Goal: Task Accomplishment & Management: Manage account settings

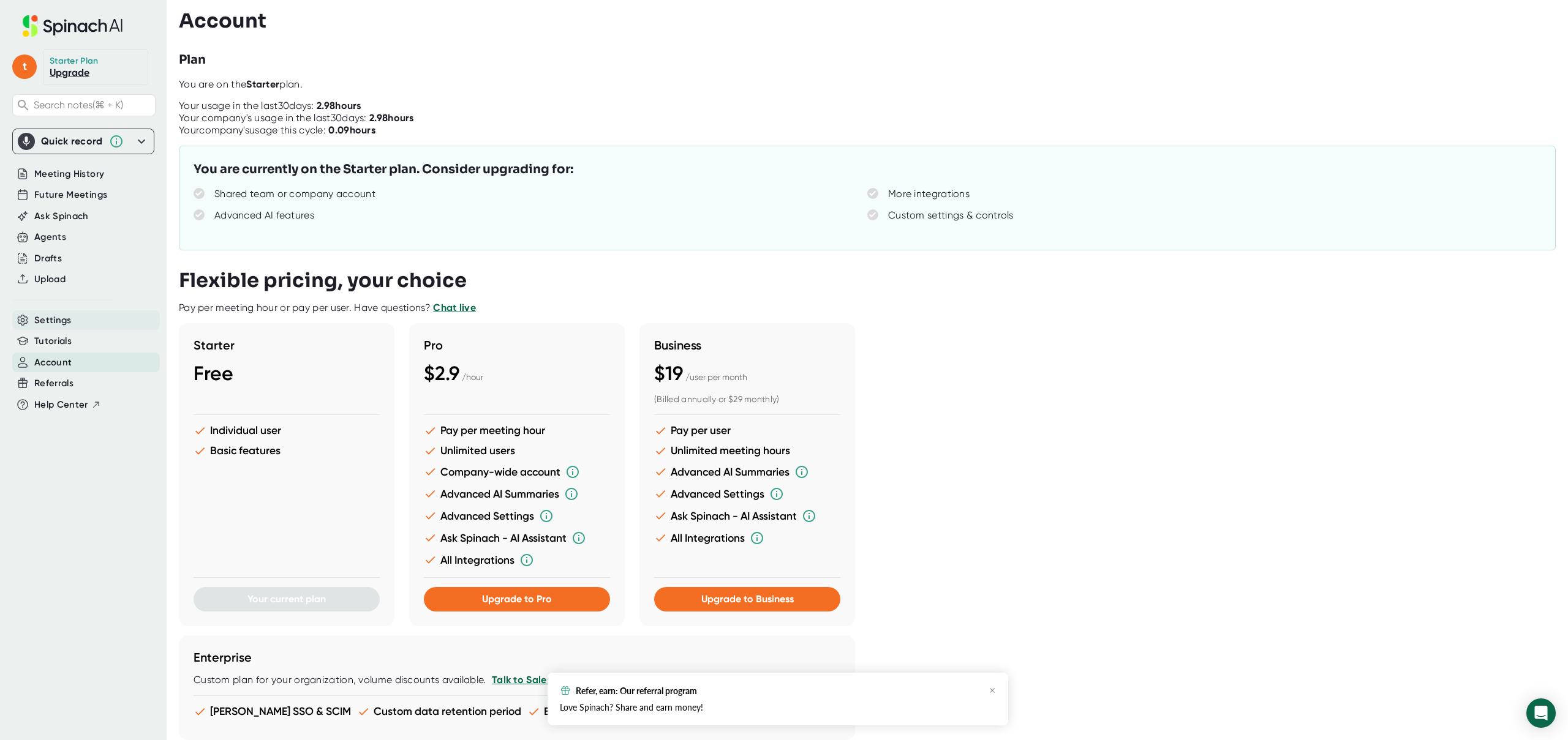
click at [59, 322] on span "Settings" at bounding box center [53, 321] width 37 height 14
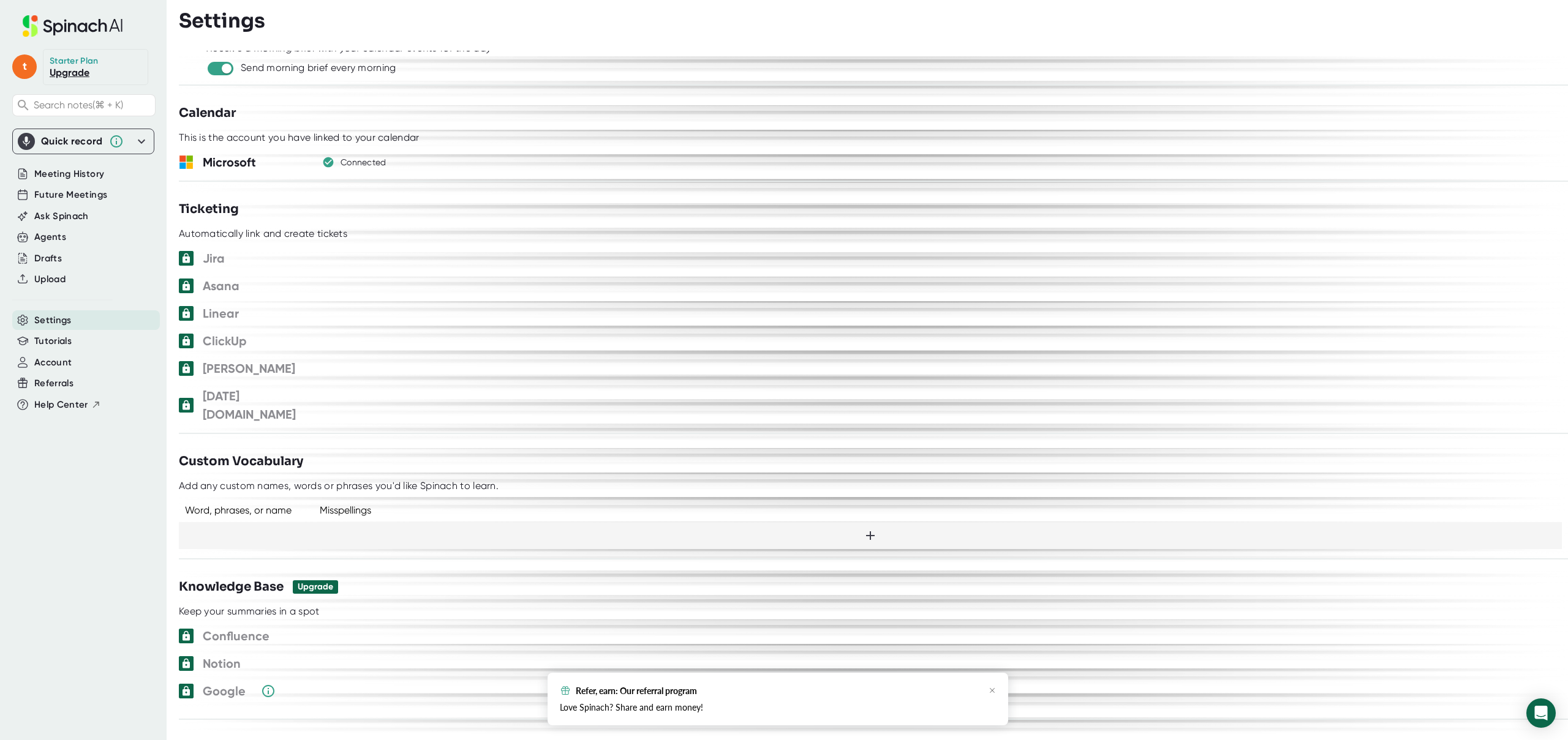
scroll to position [530, 0]
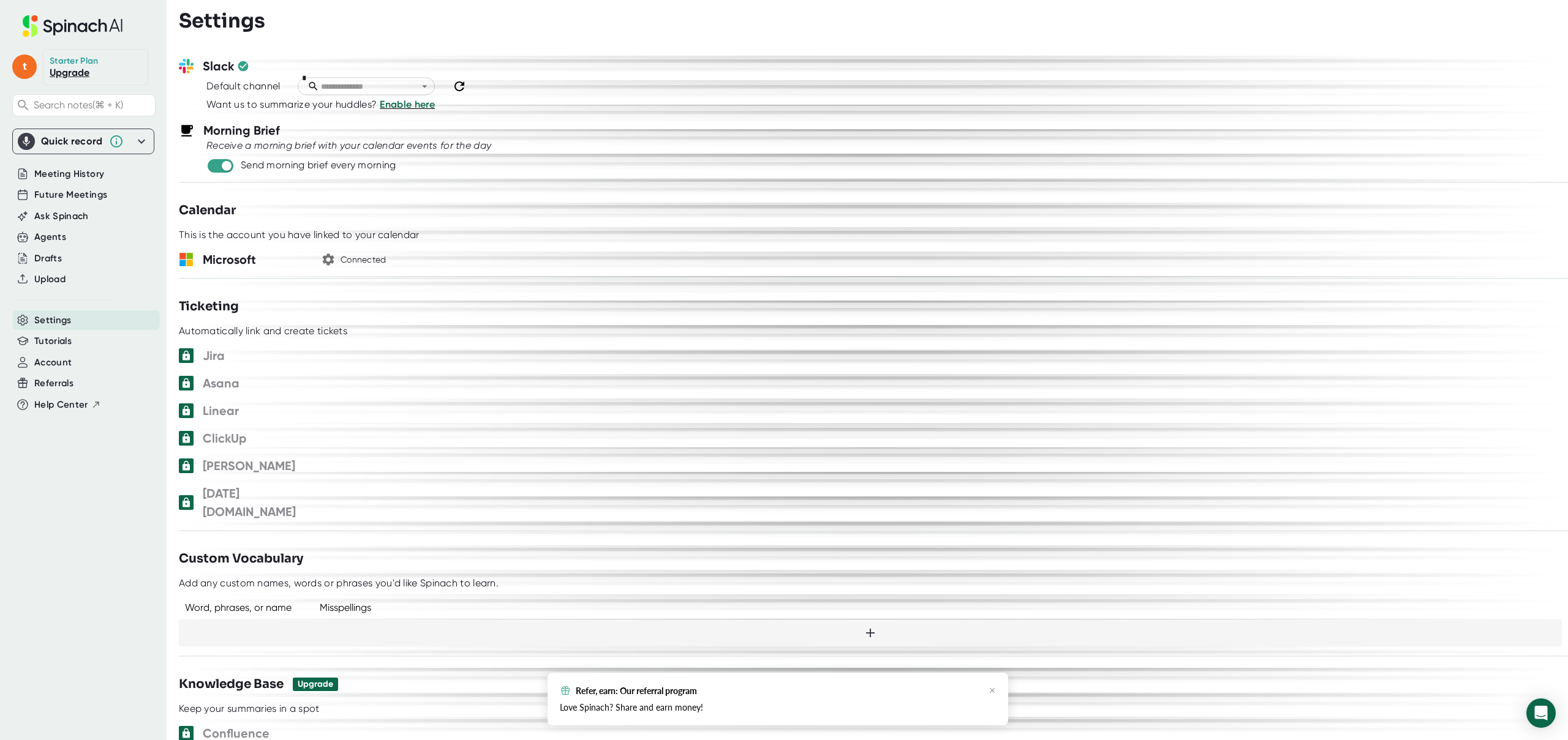
click at [326, 252] on icon "button" at bounding box center [328, 259] width 15 height 15
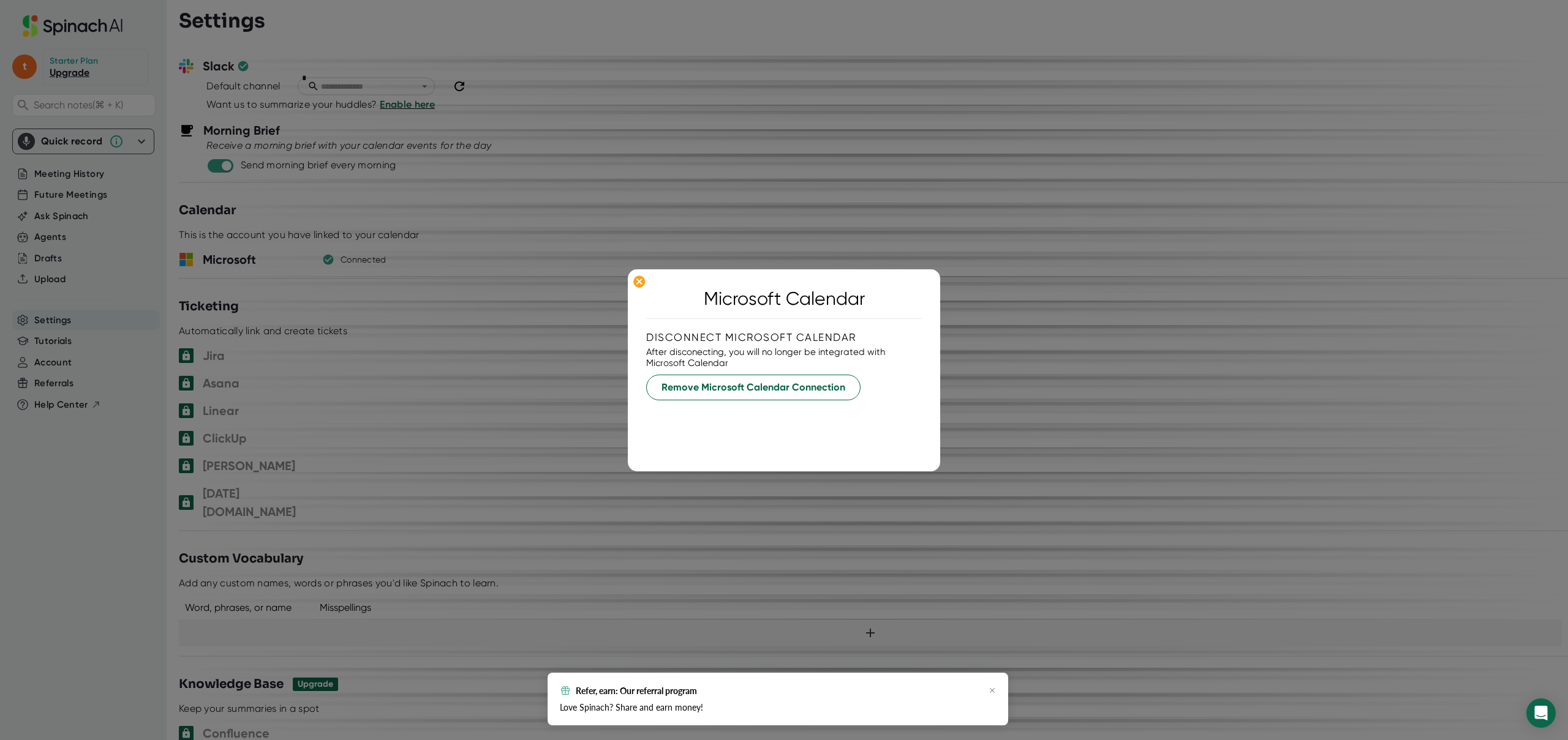
click at [452, 276] on div at bounding box center [784, 370] width 1568 height 740
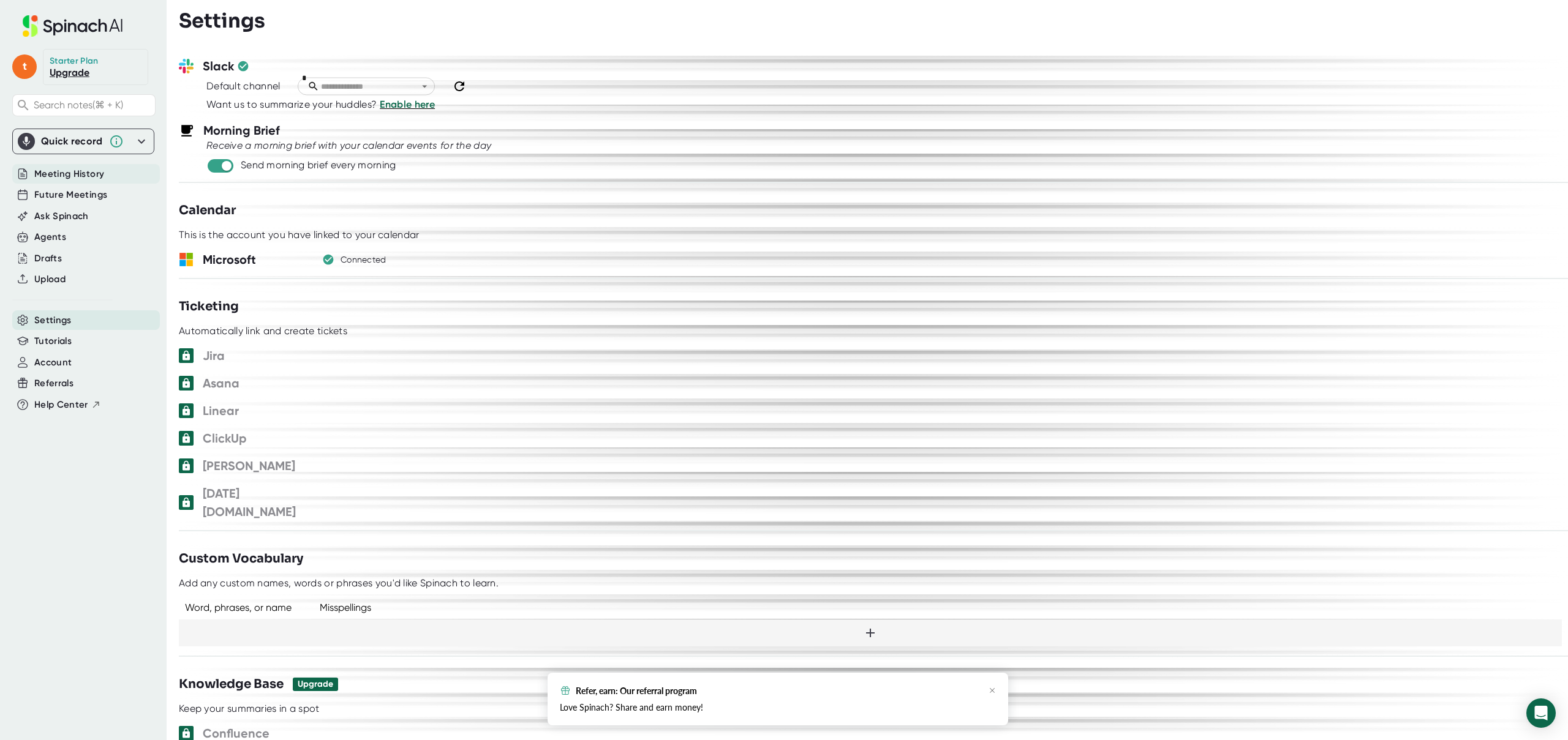
click at [91, 175] on span "Meeting History" at bounding box center [69, 174] width 69 height 14
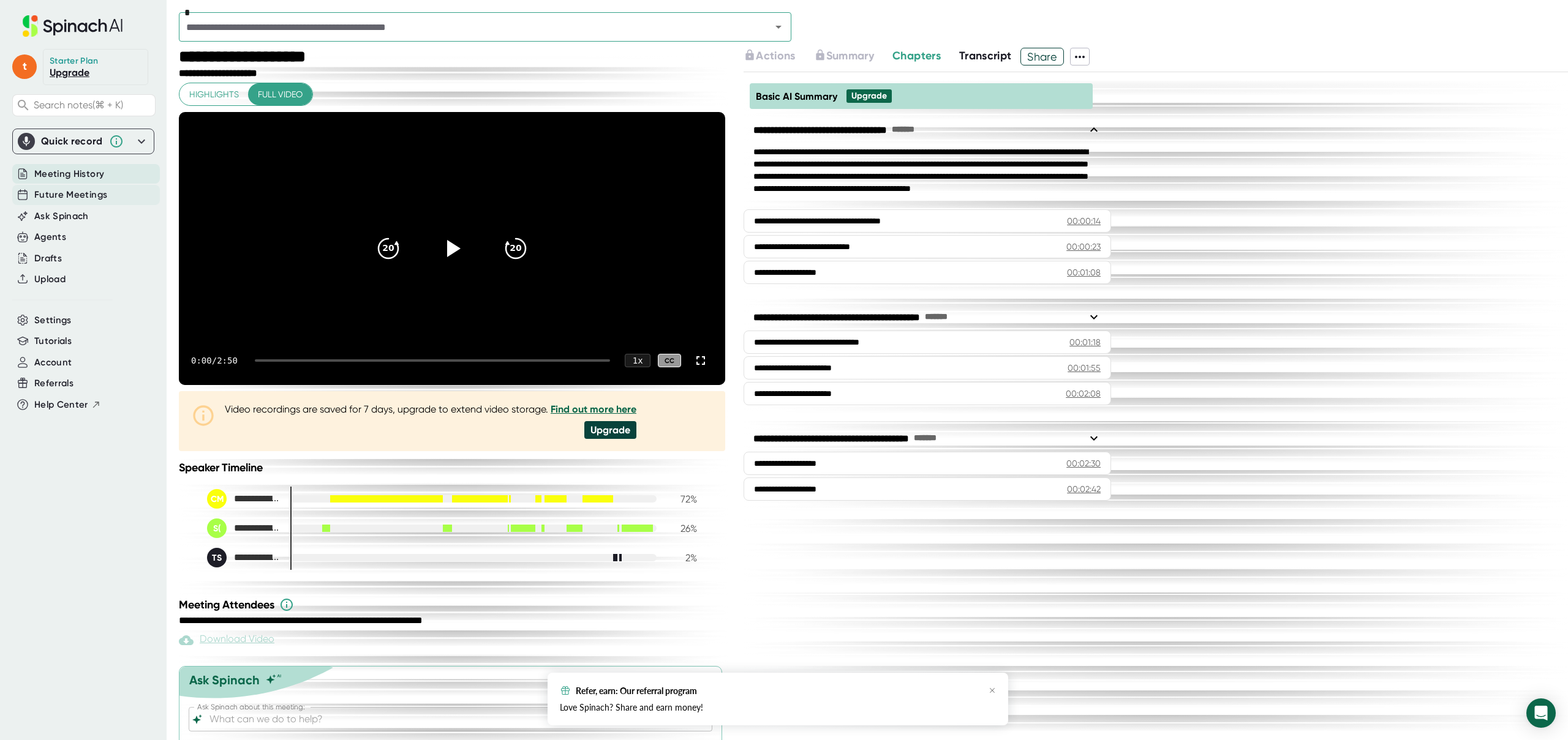
click at [90, 190] on span "Future Meetings" at bounding box center [70, 195] width 73 height 14
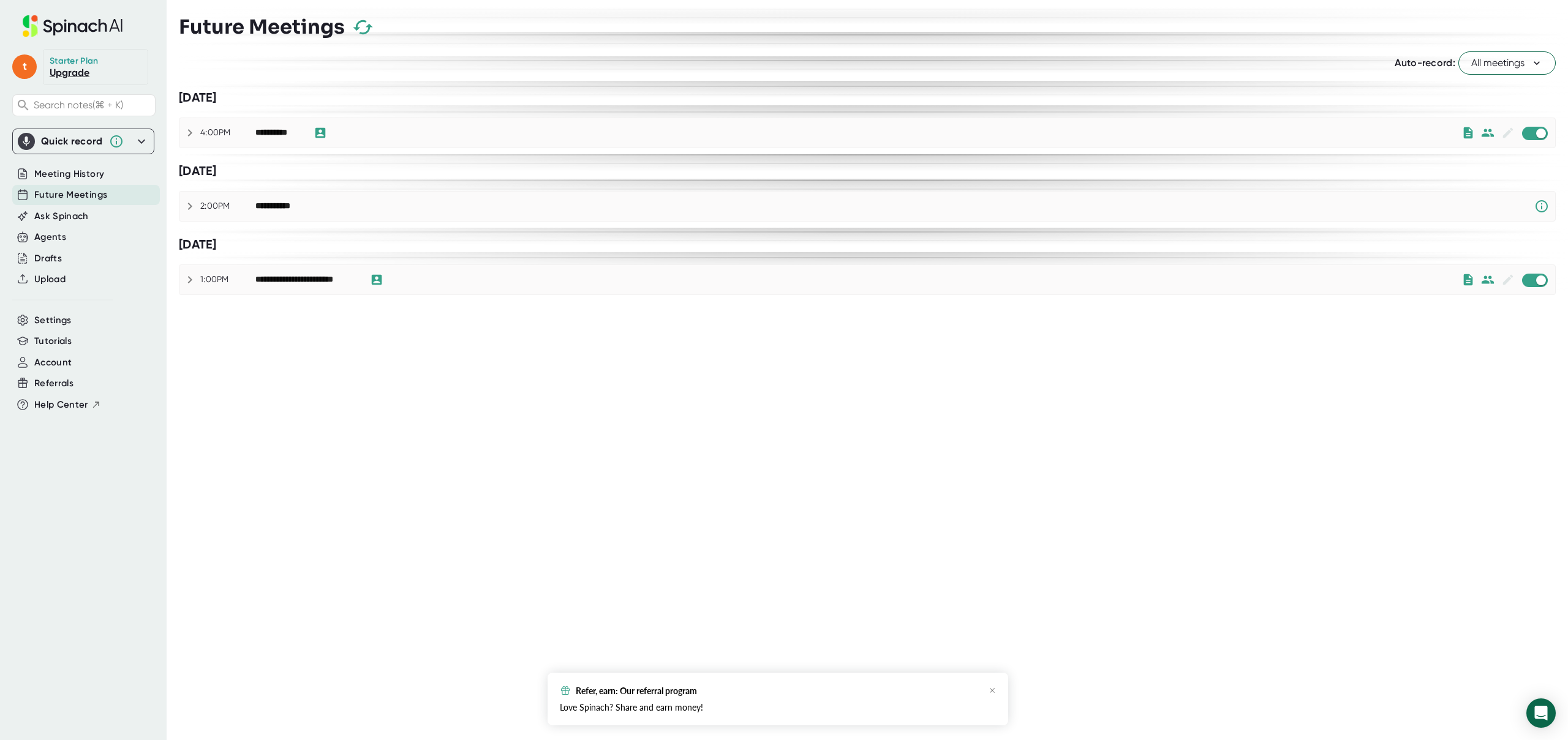
click at [1544, 66] on button "All meetings" at bounding box center [1507, 63] width 98 height 23
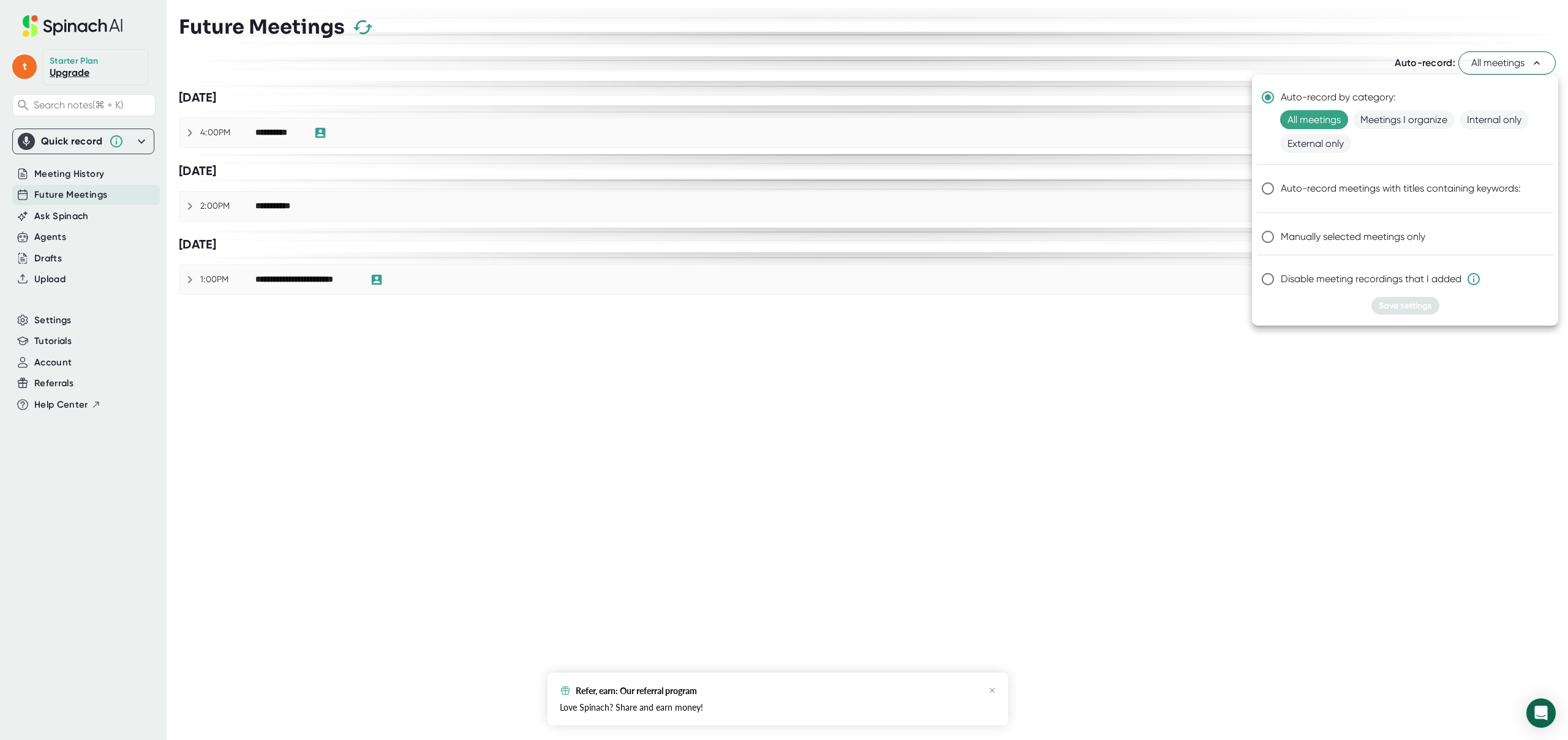
click at [1349, 232] on span "Manually selected meetings only" at bounding box center [1352, 237] width 144 height 15
click at [1281, 232] on input "Manually selected meetings only" at bounding box center [1267, 237] width 26 height 26
radio input "true"
click at [1406, 301] on span "Save settings" at bounding box center [1406, 305] width 53 height 10
